Goal: Task Accomplishment & Management: Manage account settings

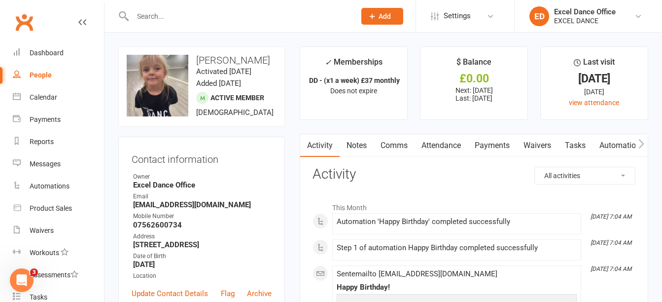
click at [397, 8] on button "Add" at bounding box center [383, 16] width 42 height 17
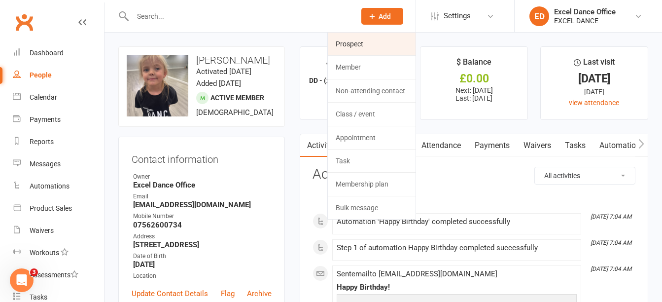
click at [362, 52] on link "Prospect" at bounding box center [372, 44] width 88 height 23
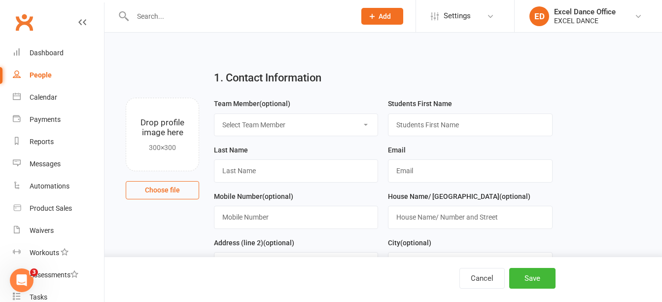
click at [283, 126] on select "Select Team Member [PERSON_NAME] Excel Dance Office Excel Dance [PERSON_NAME] […" at bounding box center [296, 125] width 163 height 22
select select "1"
click at [215, 114] on select "Select Team Member [PERSON_NAME] Excel Dance Office Excel Dance [PERSON_NAME] […" at bounding box center [296, 125] width 163 height 22
click at [428, 127] on input "text" at bounding box center [470, 124] width 164 height 23
type input "[PERSON_NAME]"
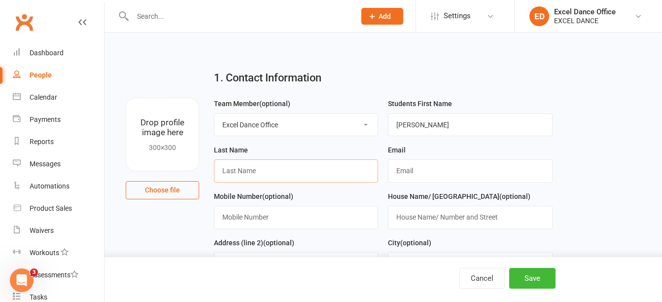
click at [280, 178] on input "text" at bounding box center [296, 170] width 164 height 23
type input "need surname"
click at [414, 182] on input "text" at bounding box center [470, 170] width 164 height 23
type input "[EMAIL_ADDRESS][DOMAIN_NAME]"
click at [280, 222] on input "text" at bounding box center [296, 217] width 164 height 23
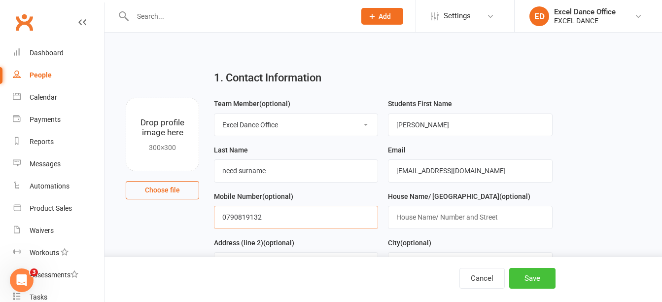
type input "0790819132"
click at [536, 270] on button "Save" at bounding box center [533, 278] width 46 height 21
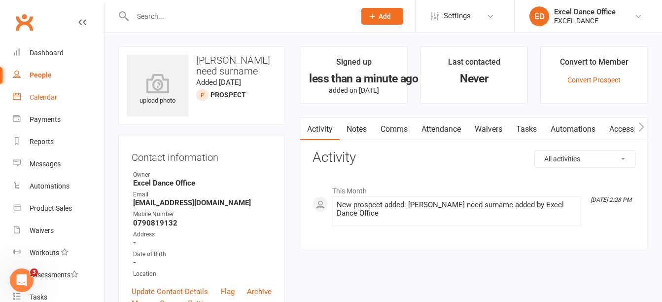
click at [50, 101] on div "Calendar" at bounding box center [44, 97] width 28 height 8
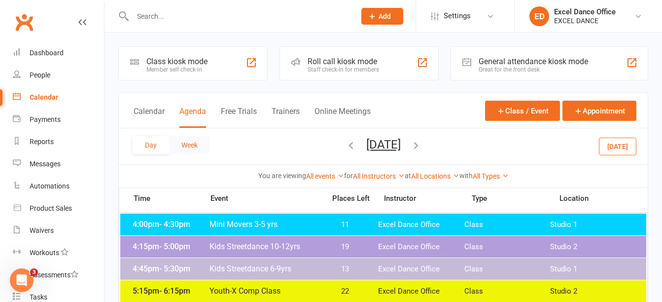
click at [189, 137] on button "Week" at bounding box center [189, 145] width 41 height 18
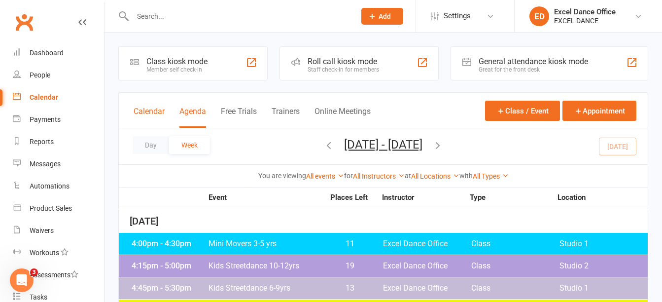
click at [162, 120] on button "Calendar" at bounding box center [149, 117] width 31 height 21
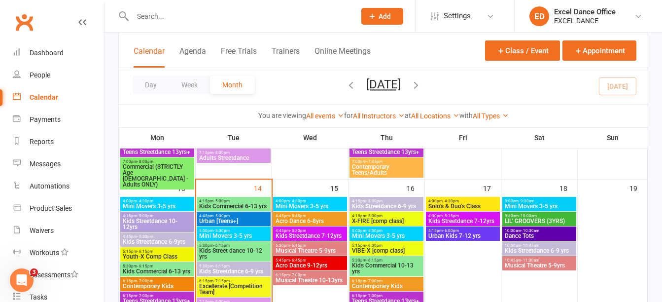
scroll to position [347, 0]
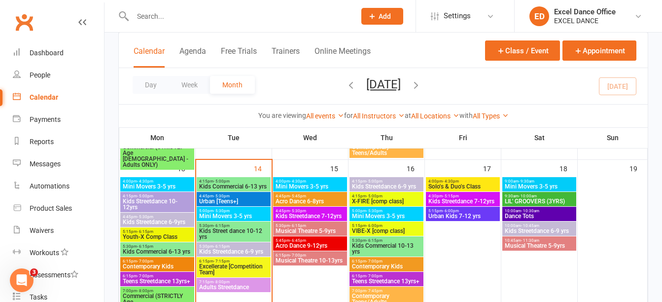
click at [255, 213] on span "Mini Movers 3-5 yrs" at bounding box center [234, 216] width 70 height 6
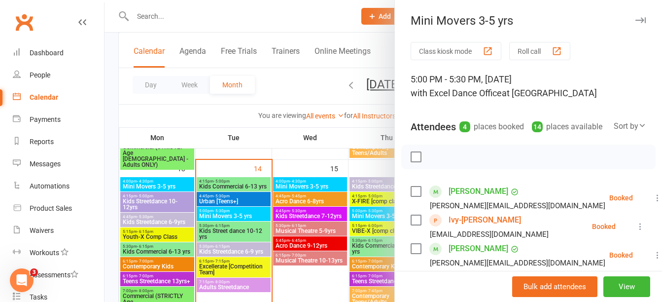
scroll to position [166, 0]
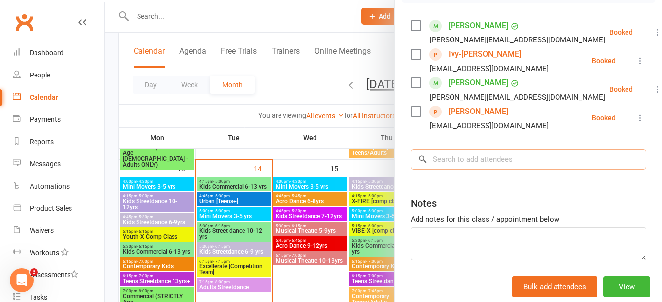
click at [484, 169] on input "search" at bounding box center [529, 159] width 236 height 21
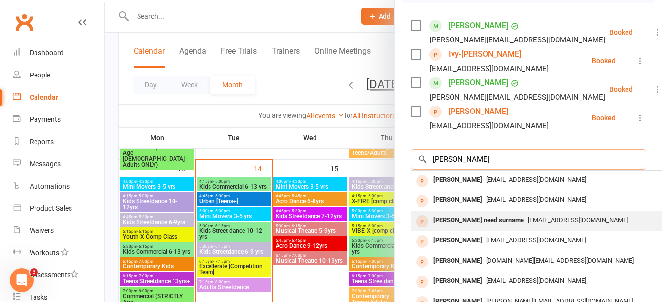
type input "[PERSON_NAME]"
click at [492, 227] on div "[PERSON_NAME] need surname" at bounding box center [479, 220] width 99 height 14
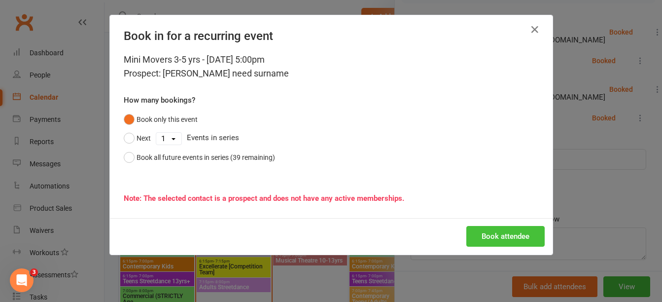
click at [512, 229] on button "Book attendee" at bounding box center [506, 236] width 78 height 21
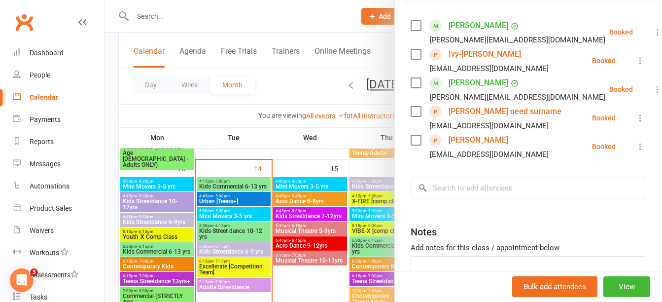
click at [282, 19] on div at bounding box center [384, 151] width 558 height 302
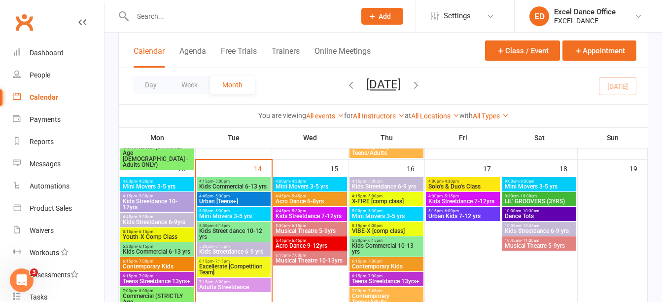
click at [363, 12] on button "Add" at bounding box center [383, 16] width 42 height 17
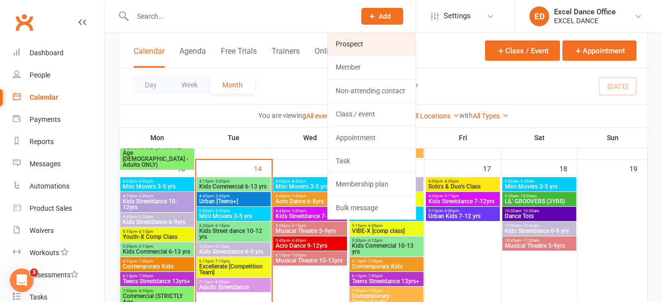
click at [365, 46] on link "Prospect" at bounding box center [372, 44] width 88 height 23
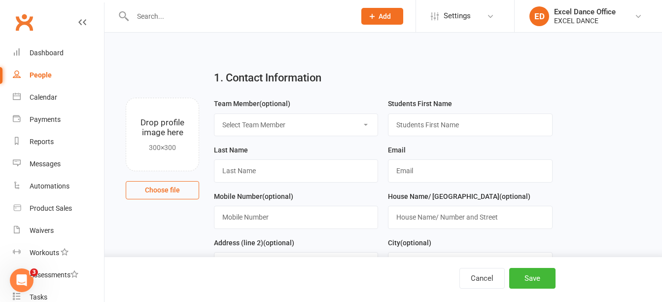
click at [317, 129] on select "Select Team Member [PERSON_NAME] Excel Dance Office Excel Dance [PERSON_NAME] […" at bounding box center [296, 125] width 163 height 22
select select "1"
click at [215, 114] on select "Select Team Member [PERSON_NAME] Excel Dance Office Excel Dance [PERSON_NAME] […" at bounding box center [296, 125] width 163 height 22
click at [424, 122] on input "text" at bounding box center [470, 124] width 164 height 23
type input "Nel"
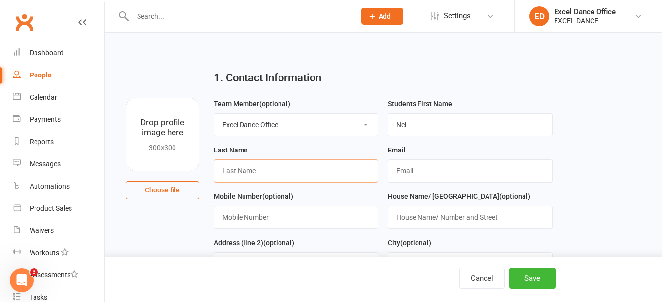
click at [268, 168] on input "text" at bounding box center [296, 170] width 164 height 23
type input "[PERSON_NAME]"
click at [446, 167] on input "text" at bounding box center [470, 170] width 164 height 23
type input "[EMAIL_ADDRESS][DOMAIN_NAME]"
click at [337, 218] on input "text" at bounding box center [296, 217] width 164 height 23
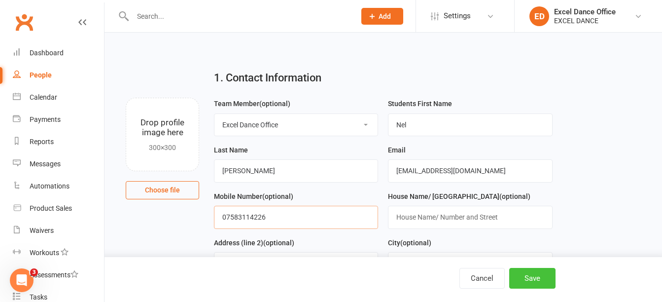
type input "07583114226"
click at [540, 274] on button "Save" at bounding box center [533, 278] width 46 height 21
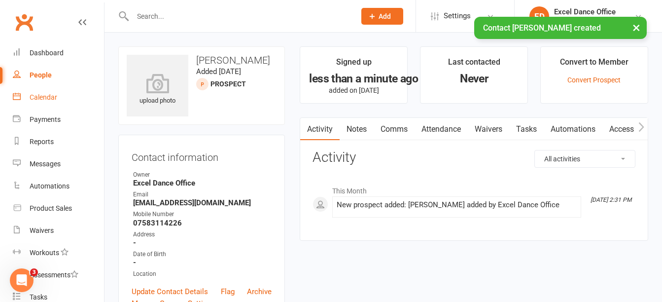
click at [46, 101] on div "Calendar" at bounding box center [44, 97] width 28 height 8
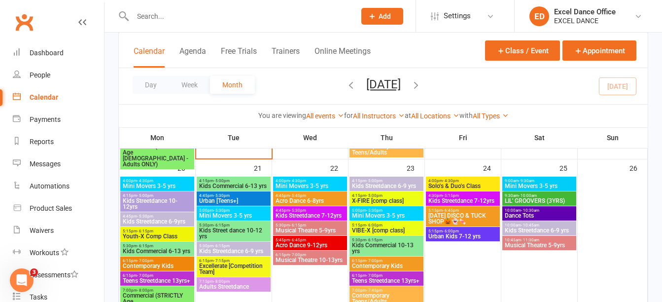
scroll to position [529, 0]
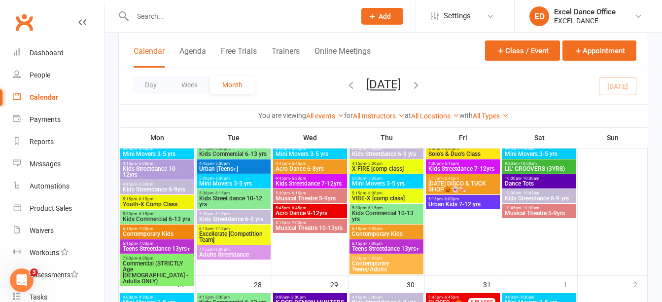
click at [237, 182] on span "Mini Movers 3-5 yrs" at bounding box center [234, 184] width 70 height 6
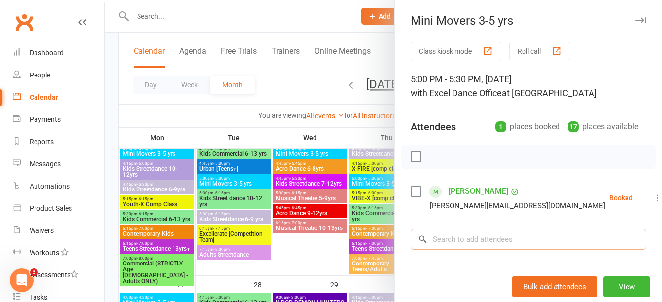
click at [481, 244] on input "search" at bounding box center [529, 239] width 236 height 21
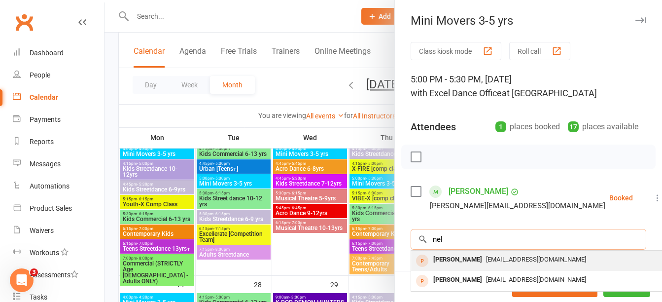
type input "nel"
click at [486, 261] on span "[EMAIL_ADDRESS][DOMAIN_NAME]" at bounding box center [536, 259] width 100 height 7
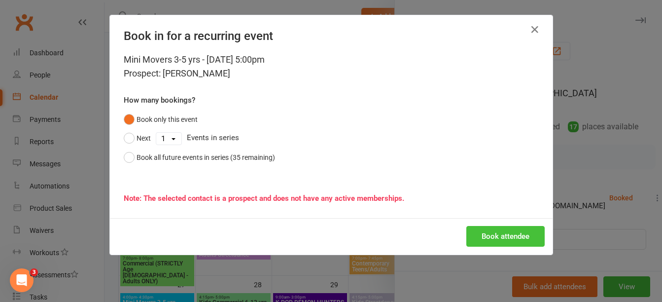
click at [514, 235] on button "Book attendee" at bounding box center [506, 236] width 78 height 21
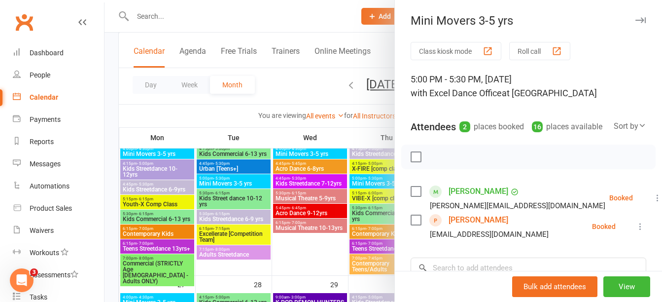
click at [181, 21] on div at bounding box center [384, 151] width 558 height 302
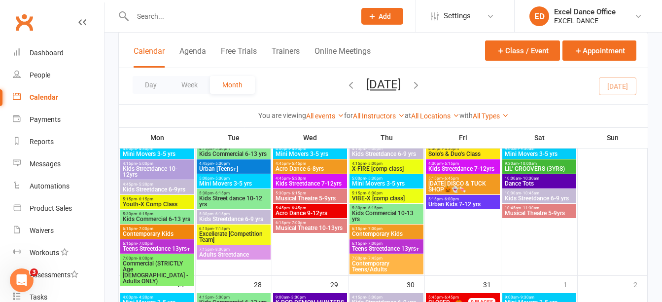
click at [181, 21] on input "text" at bounding box center [239, 16] width 219 height 14
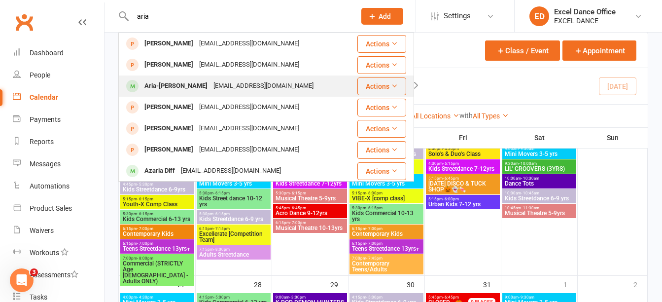
type input "aria"
click at [211, 83] on div "[EMAIL_ADDRESS][DOMAIN_NAME]" at bounding box center [264, 86] width 106 height 14
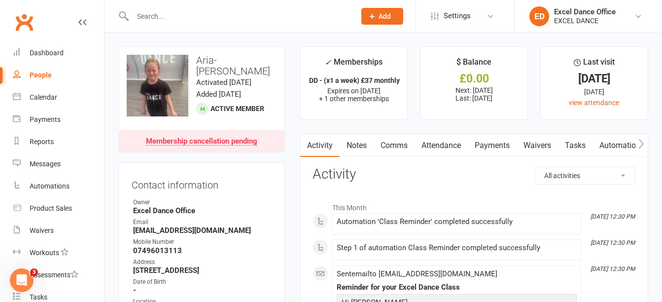
click at [495, 147] on link "Payments" at bounding box center [492, 145] width 49 height 23
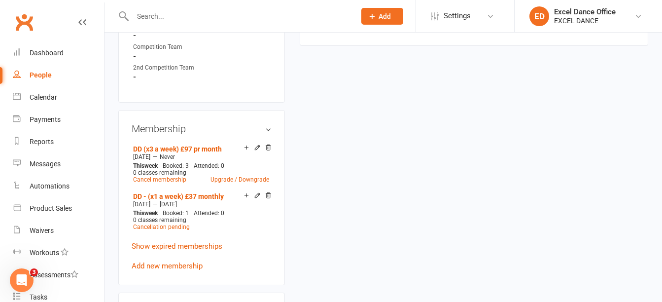
scroll to position [493, 0]
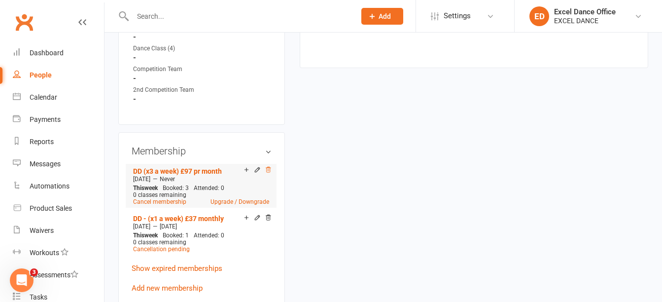
click at [265, 173] on icon at bounding box center [268, 169] width 7 height 7
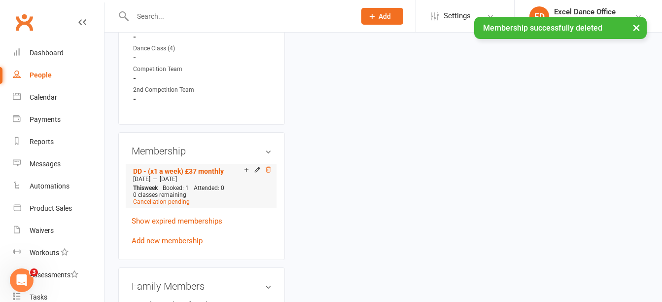
click at [272, 173] on icon at bounding box center [268, 169] width 7 height 7
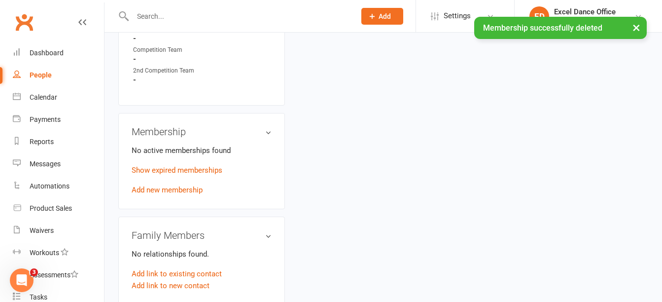
scroll to position [474, 0]
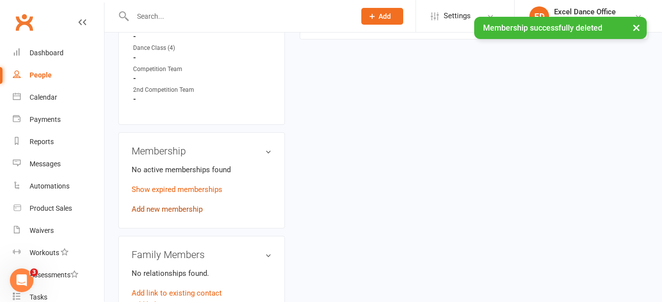
click at [174, 213] on link "Add new membership" at bounding box center [167, 209] width 71 height 9
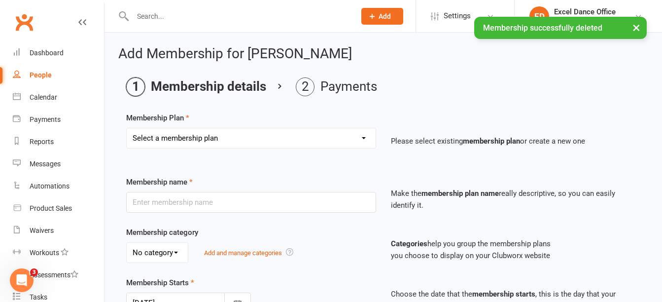
click at [263, 135] on select "Select a membership plan Create new Membership Plan DD - (Dance Tots) £32 month…" at bounding box center [251, 138] width 249 height 20
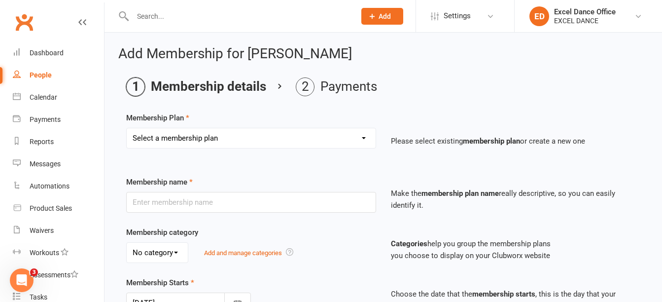
select select "34"
click at [127, 128] on select "Select a membership plan Create new Membership Plan DD - (Dance Tots) £32 month…" at bounding box center [251, 138] width 249 height 20
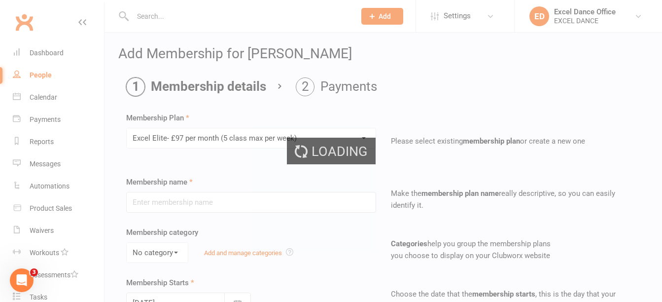
type input "Excel Elite- £97 per month (5 class max per week)"
select select "0"
type input "0"
type input "5"
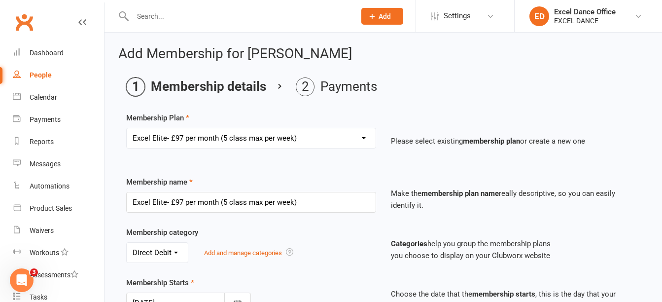
type input "[DATE]"
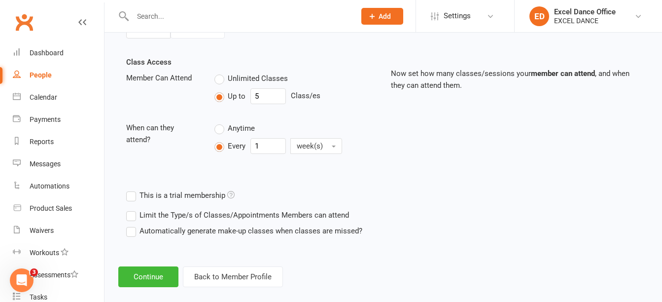
scroll to position [338, 0]
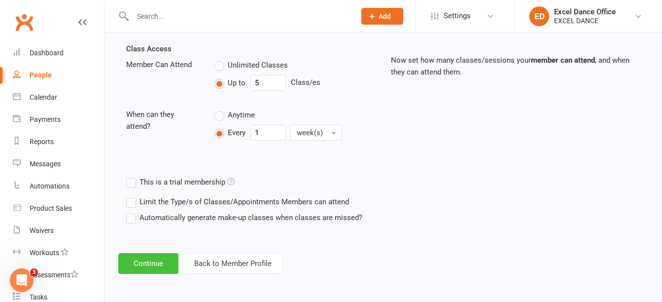
click at [157, 254] on button "Continue" at bounding box center [148, 263] width 60 height 21
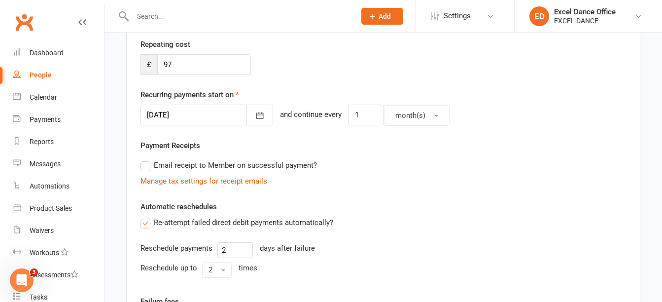
scroll to position [237, 0]
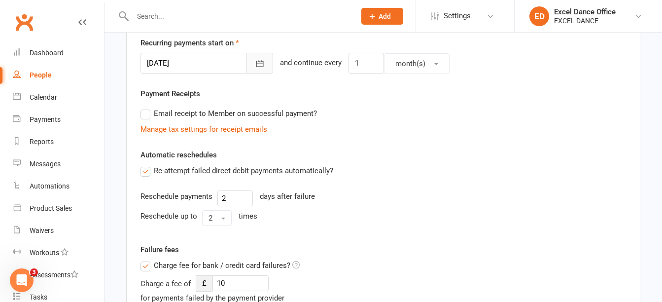
click at [257, 61] on icon "button" at bounding box center [260, 64] width 7 height 6
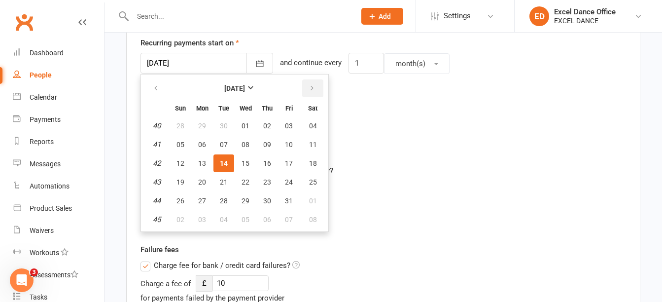
click at [309, 88] on icon "button" at bounding box center [312, 88] width 7 height 8
click at [314, 118] on button "01" at bounding box center [312, 126] width 25 height 18
type input "[DATE]"
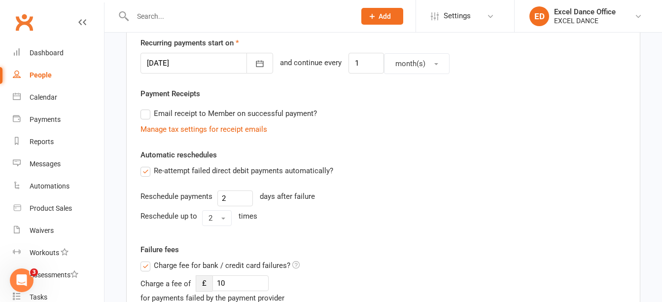
scroll to position [586, 0]
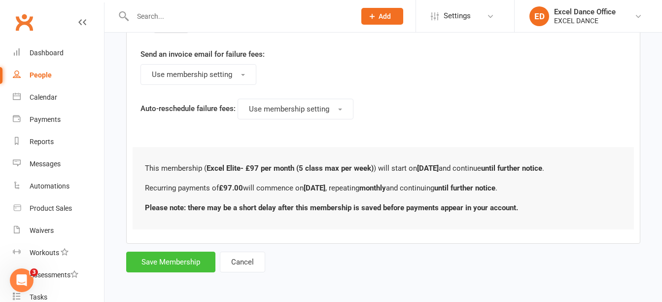
click at [152, 257] on button "Save Membership" at bounding box center [170, 262] width 89 height 21
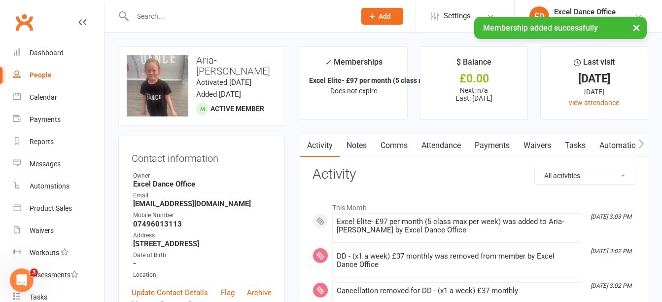
click at [500, 149] on link "Payments" at bounding box center [492, 145] width 49 height 23
